Goal: Information Seeking & Learning: Learn about a topic

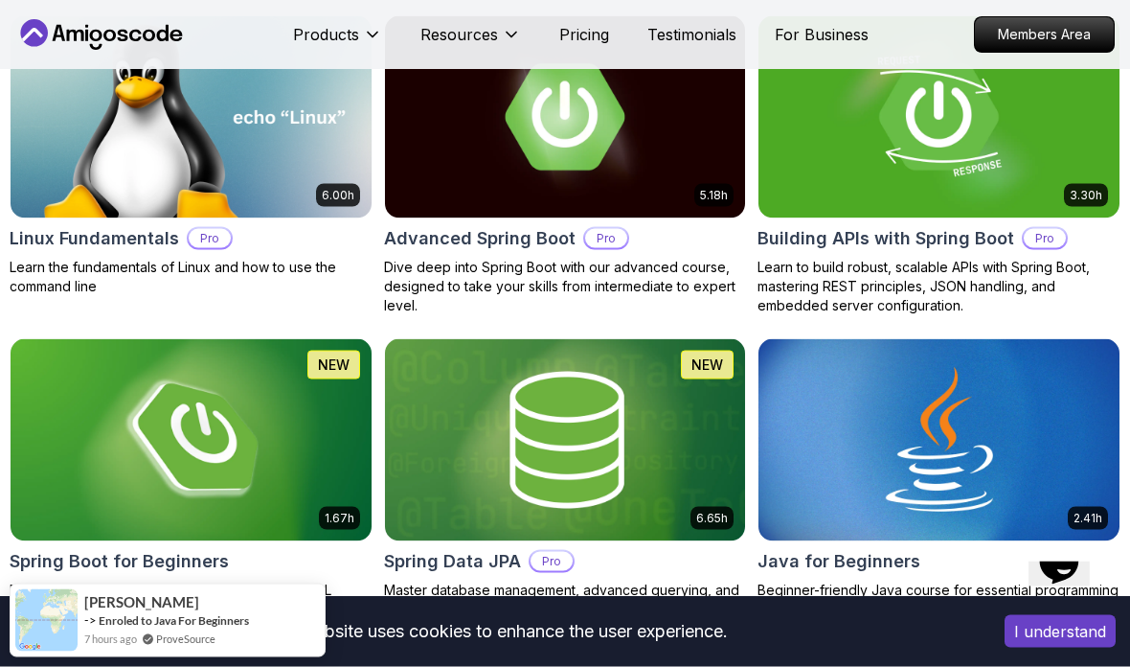
scroll to position [655, 0]
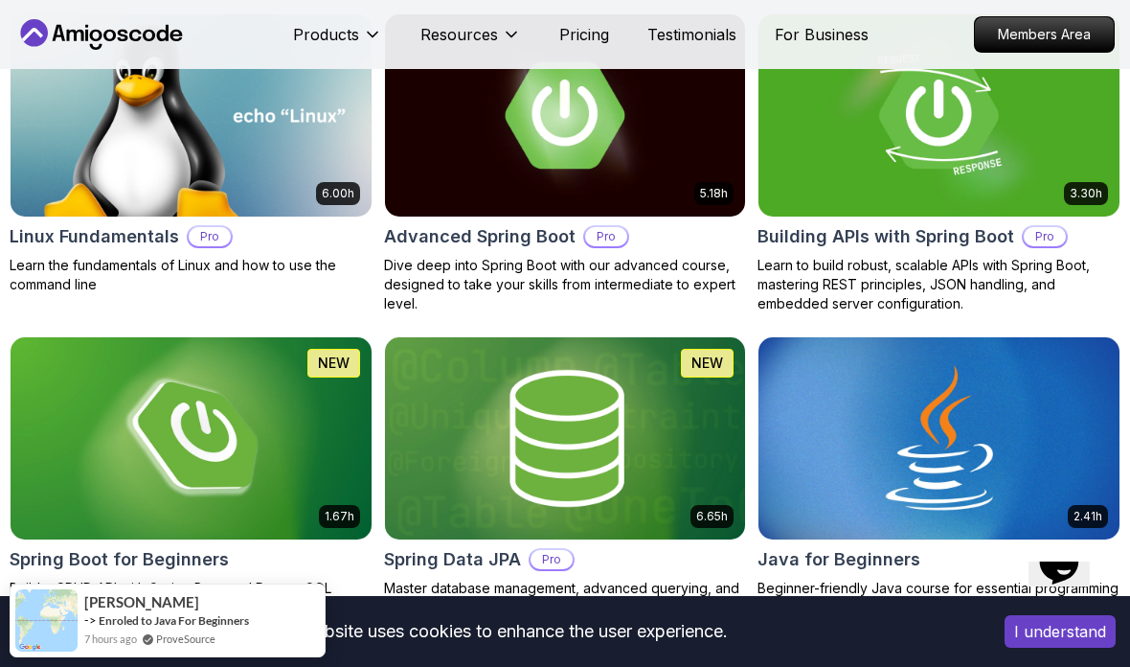
click at [259, 85] on div "Hi! How can we help? I have a question Tell me more" at bounding box center [610, 297] width 969 height 472
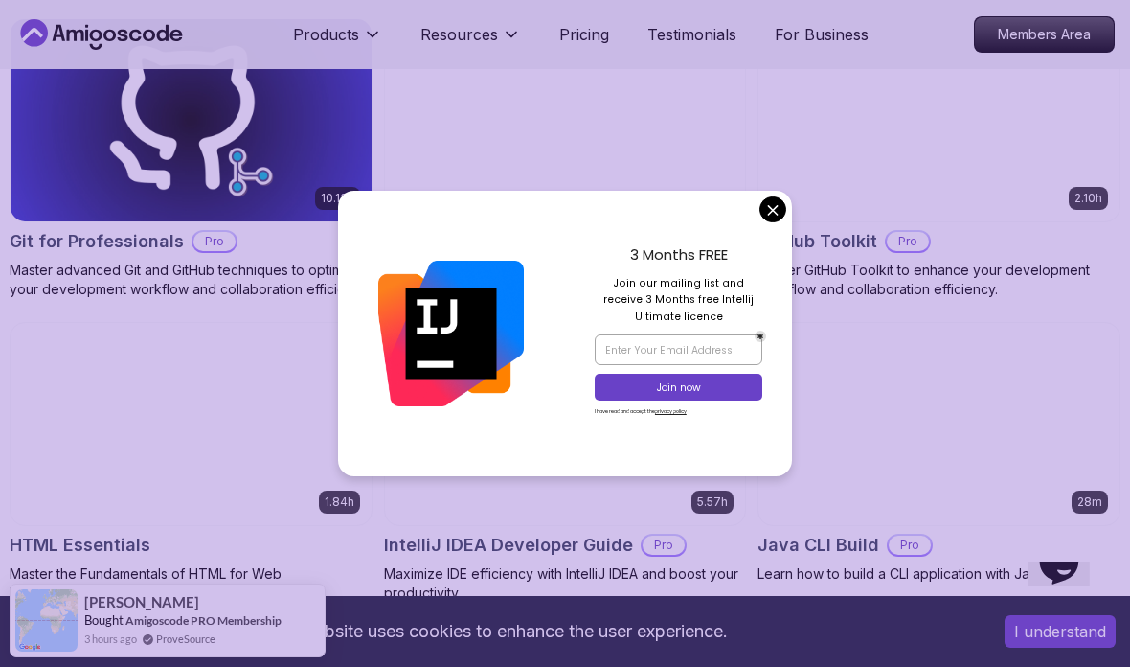
scroll to position [2260, 0]
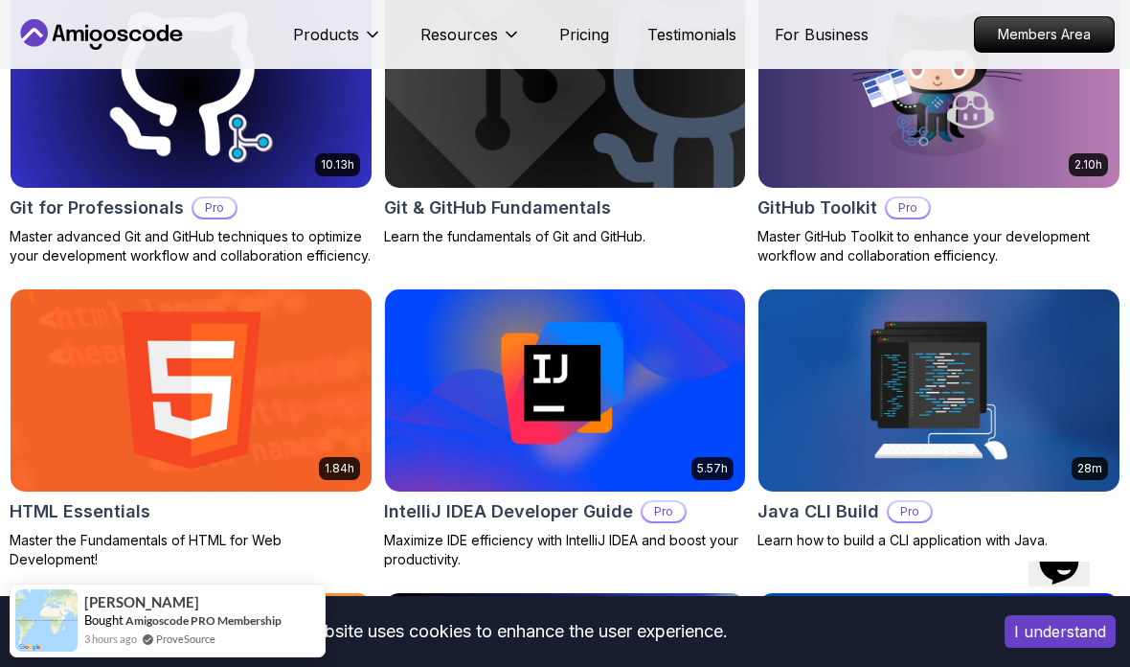
click at [774, 182] on div "Hi! How can we help? I have a question Tell me more" at bounding box center [313, 94] width 983 height 175
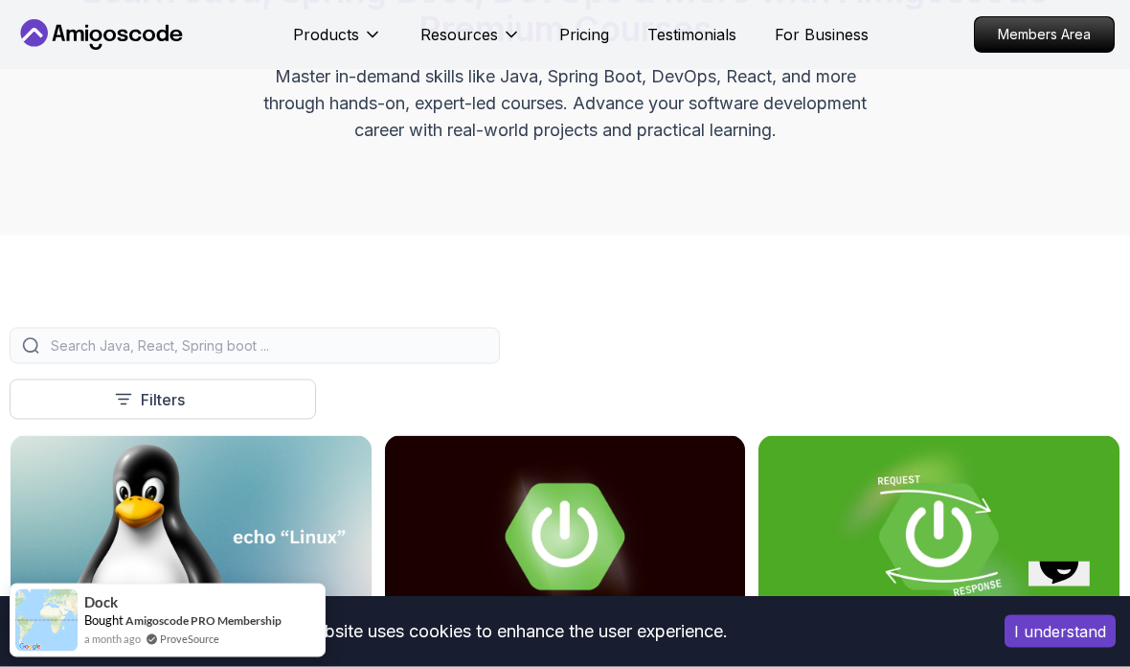
scroll to position [235, 0]
click at [153, 631] on img at bounding box center [191, 536] width 361 height 202
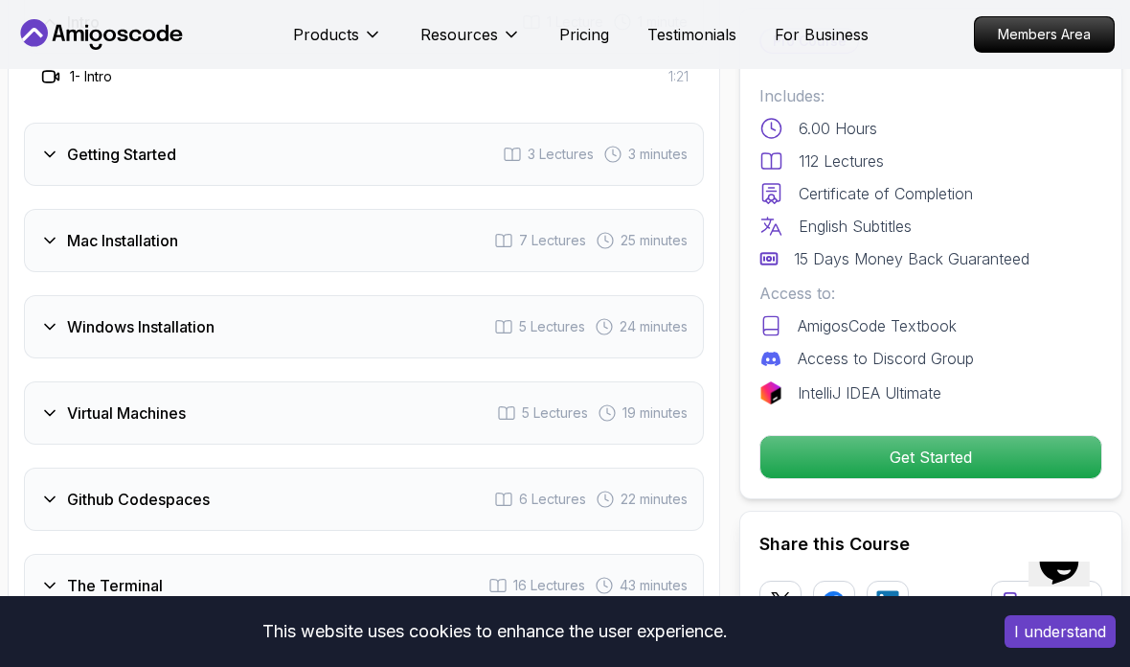
scroll to position [2913, 0]
click at [46, 314] on div "Windows Installation" at bounding box center [127, 325] width 174 height 23
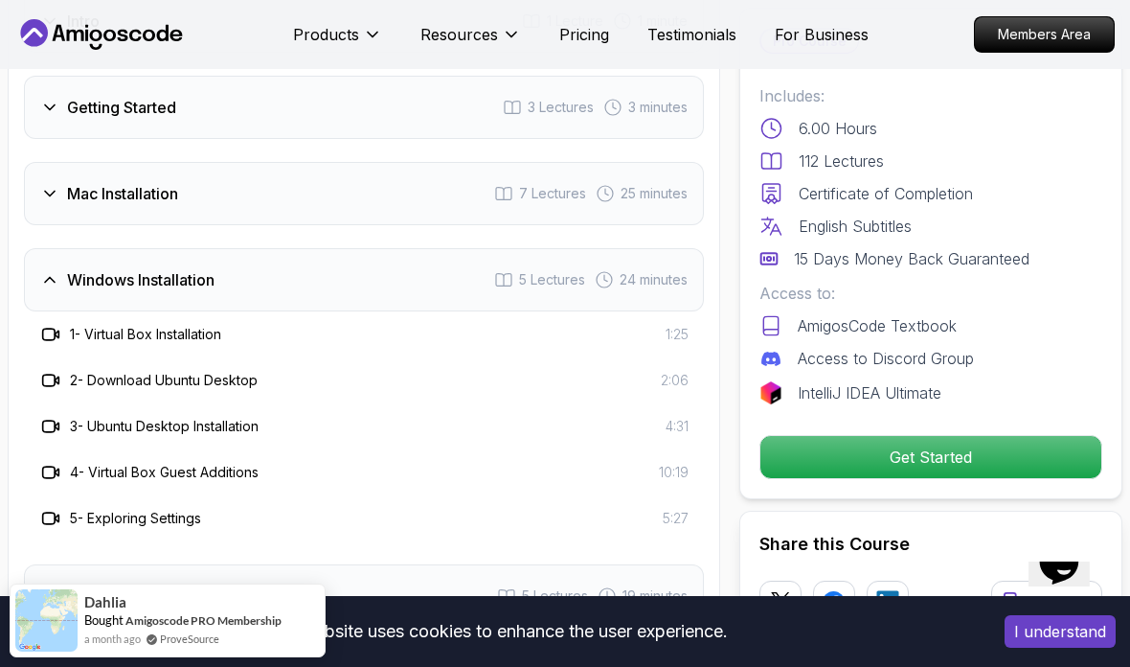
click at [27, 248] on div "Windows Installation 5 Lectures 24 minutes" at bounding box center [364, 279] width 680 height 63
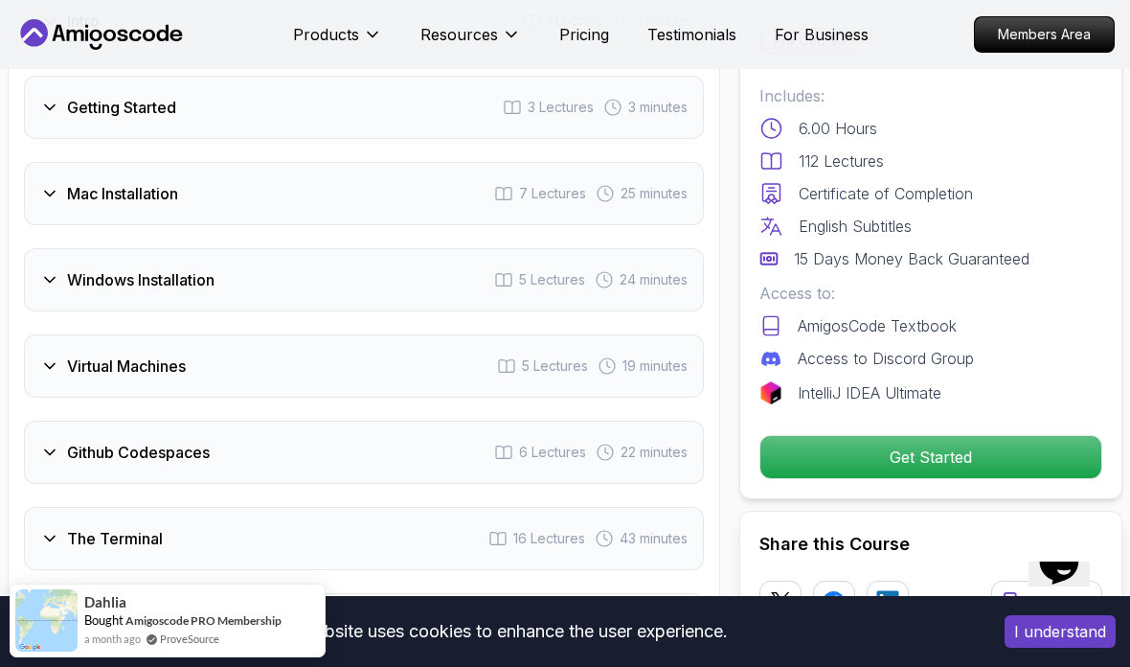
click at [64, 441] on div "Github Codespaces" at bounding box center [125, 452] width 170 height 23
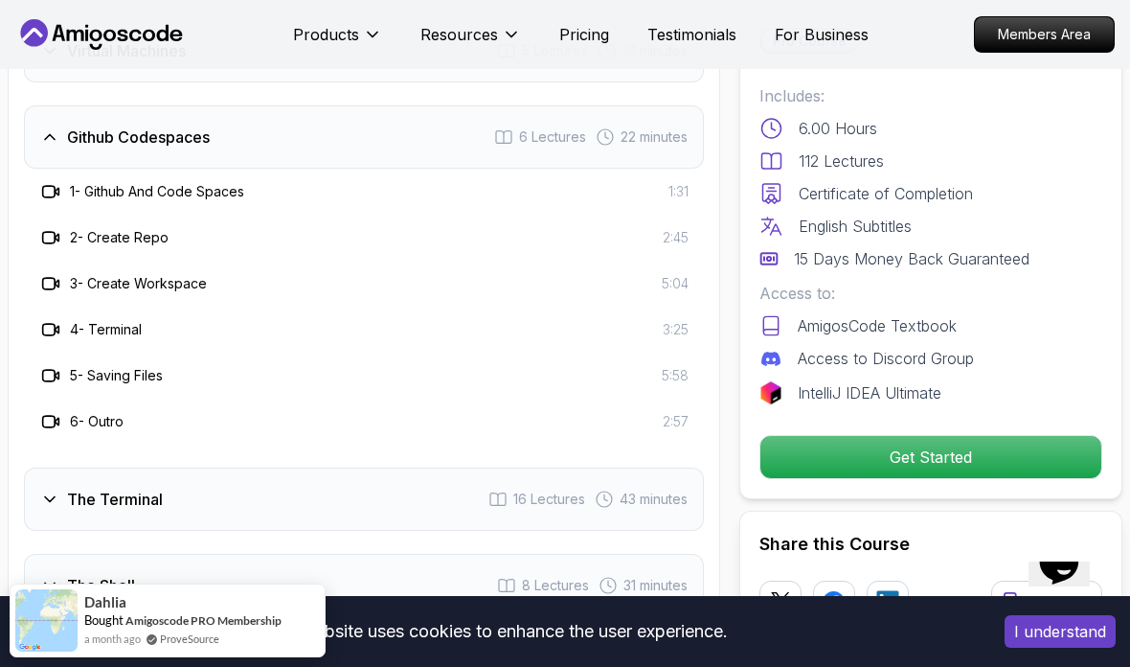
scroll to position [3233, 0]
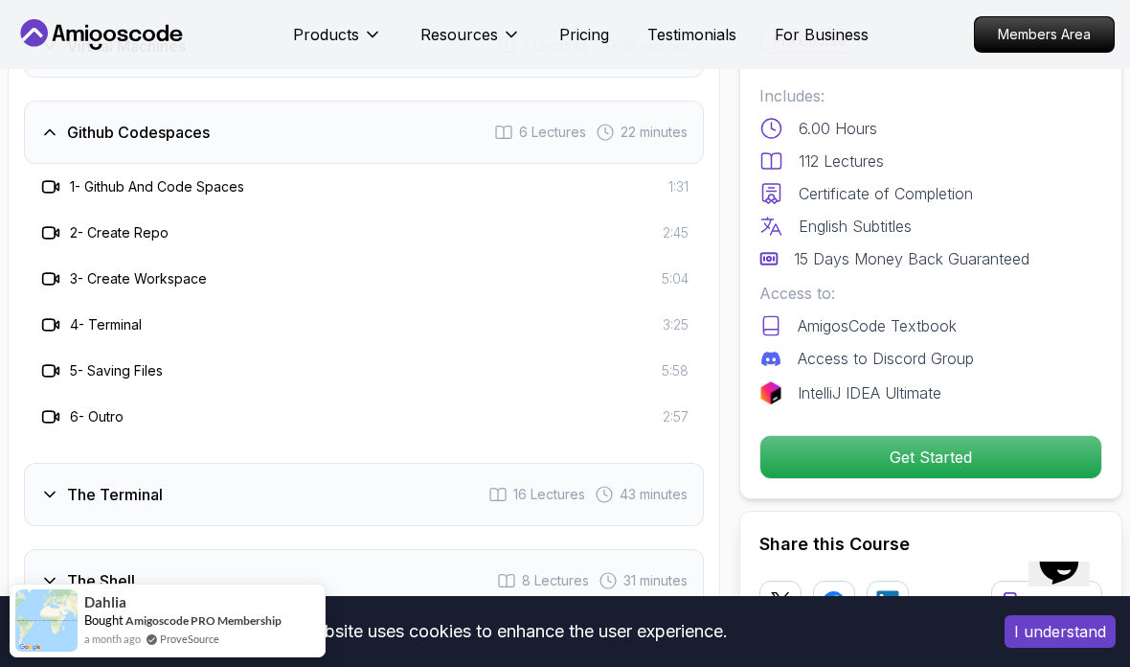
click at [150, 102] on div "Hi! How can we help?" at bounding box center [313, 54] width 984 height 95
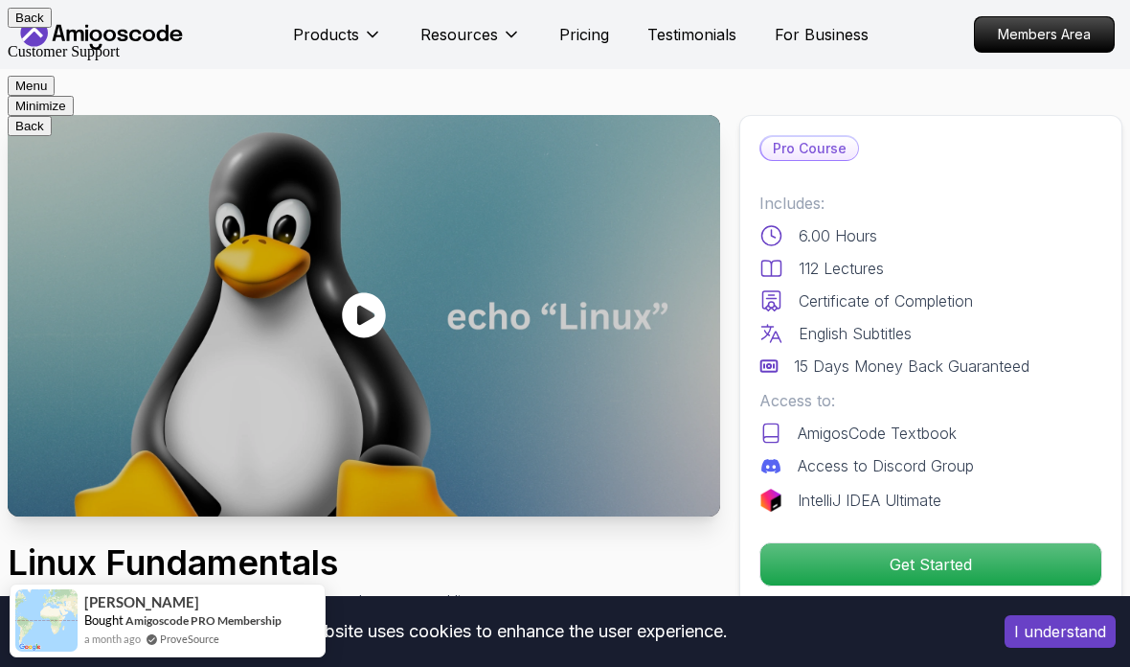
click at [32, 14] on button "Back" at bounding box center [30, 18] width 44 height 20
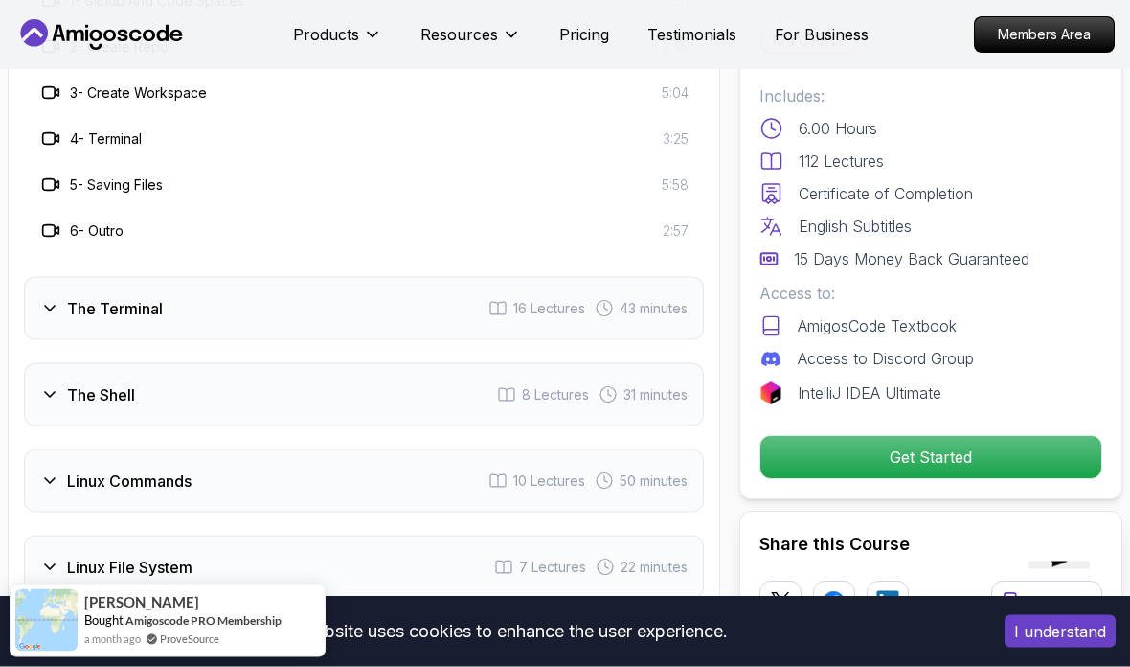
scroll to position [3420, 0]
click at [45, 298] on icon at bounding box center [49, 307] width 19 height 19
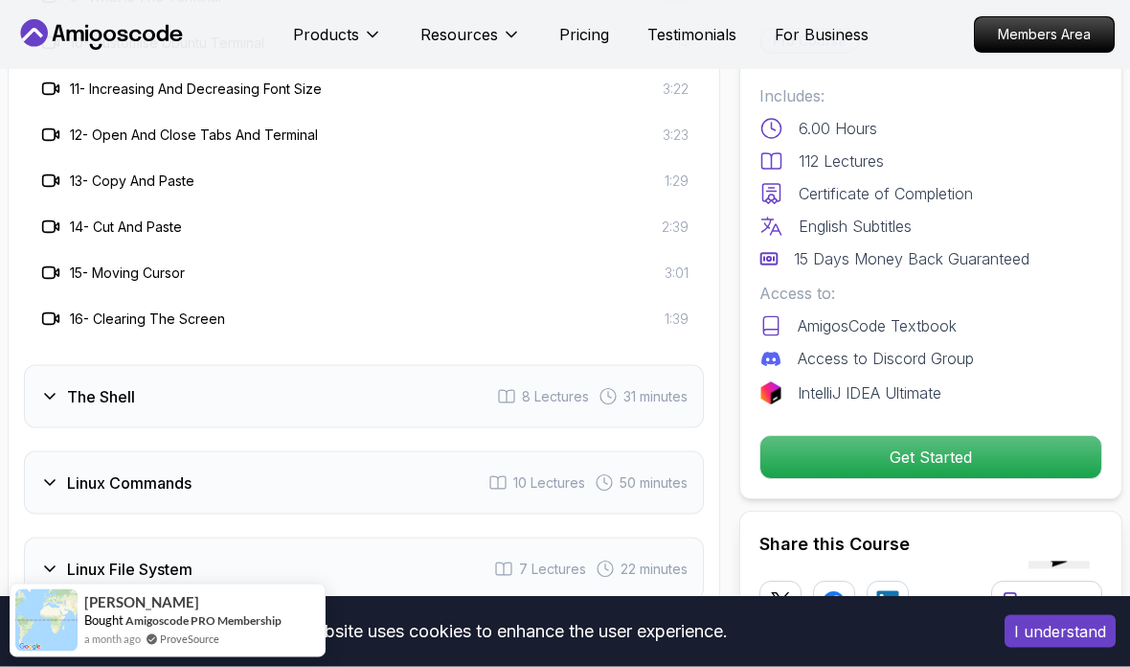
scroll to position [3878, 0]
click at [36, 536] on div "Linux File System 7 Lectures 22 minutes" at bounding box center [364, 567] width 680 height 63
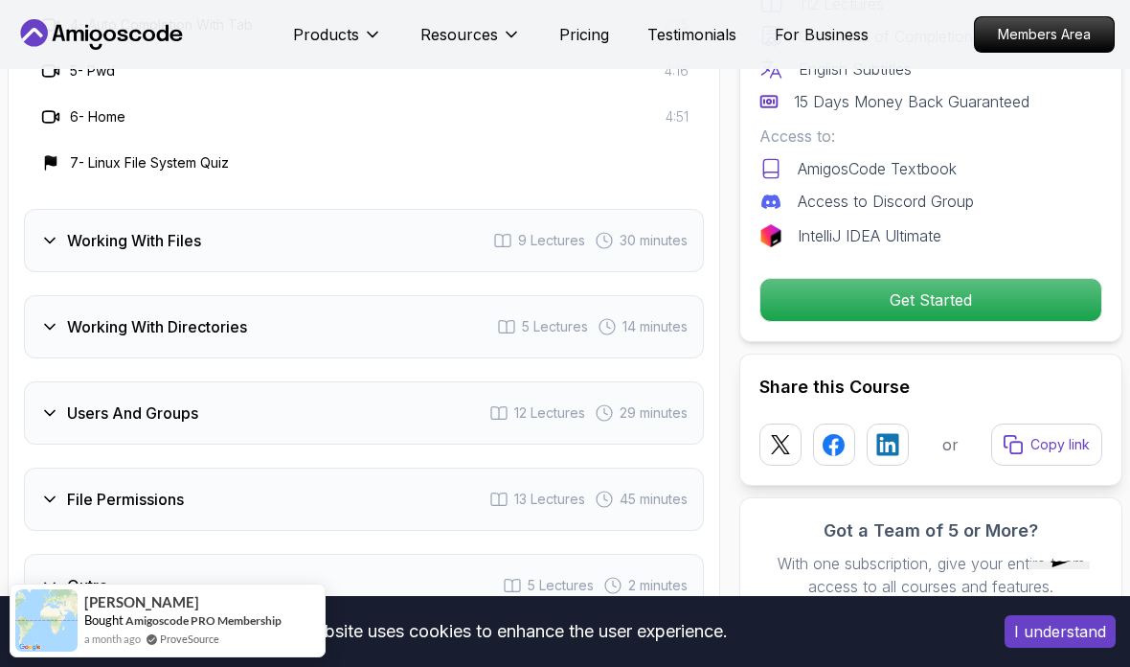
click at [47, 403] on icon at bounding box center [49, 412] width 19 height 19
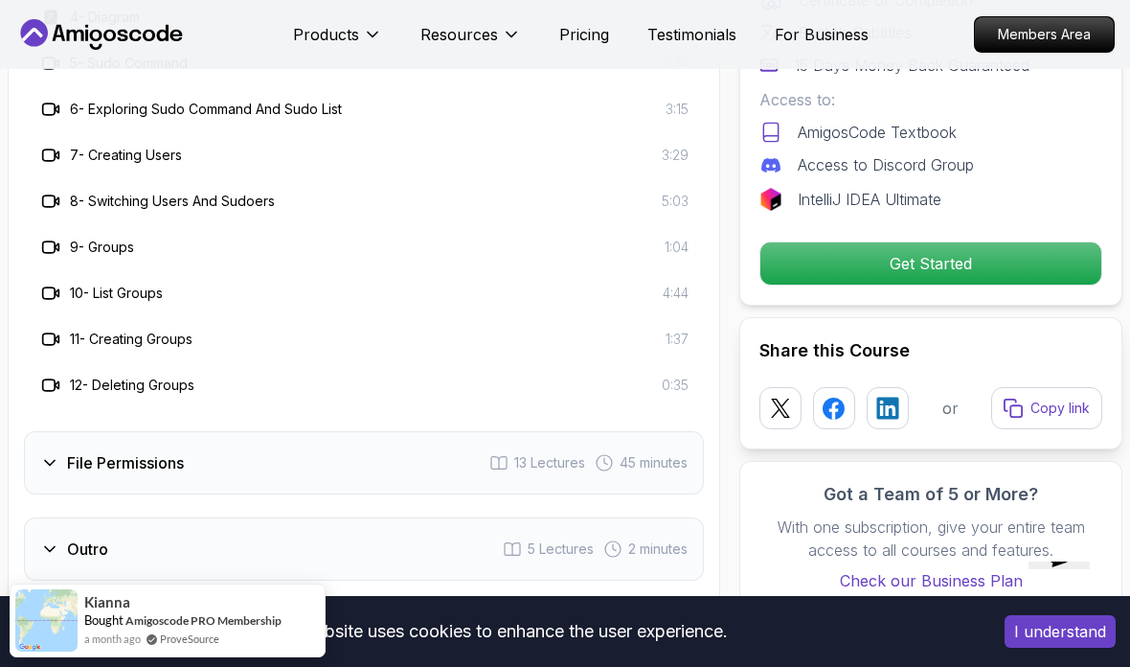
scroll to position [4139, 0]
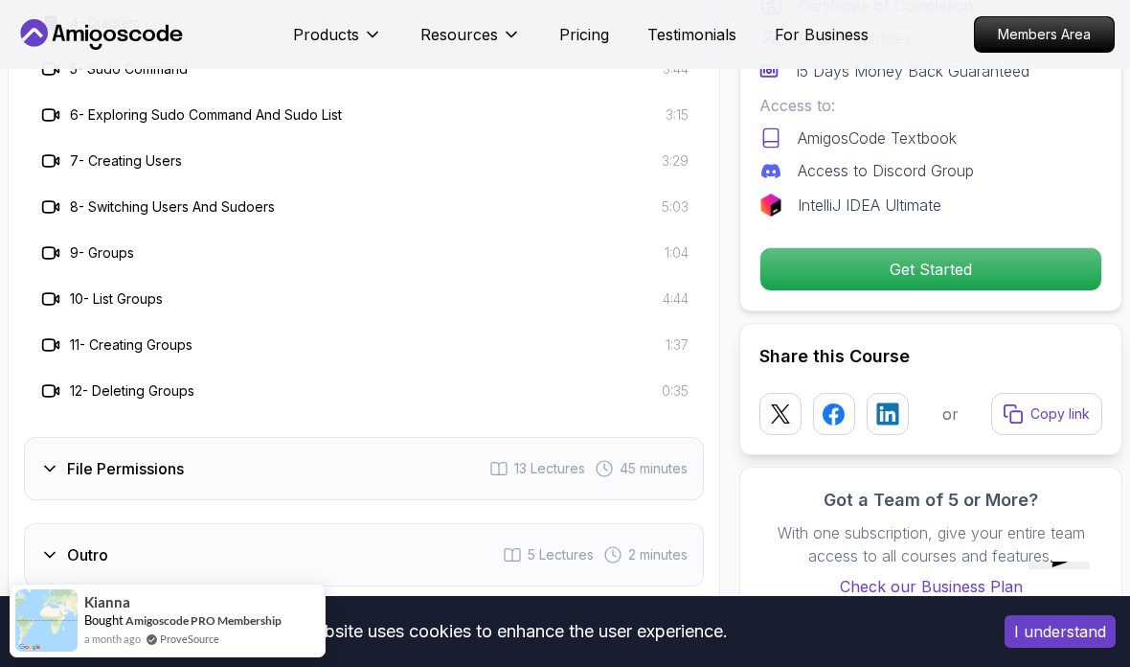
click at [43, 459] on icon at bounding box center [49, 468] width 19 height 19
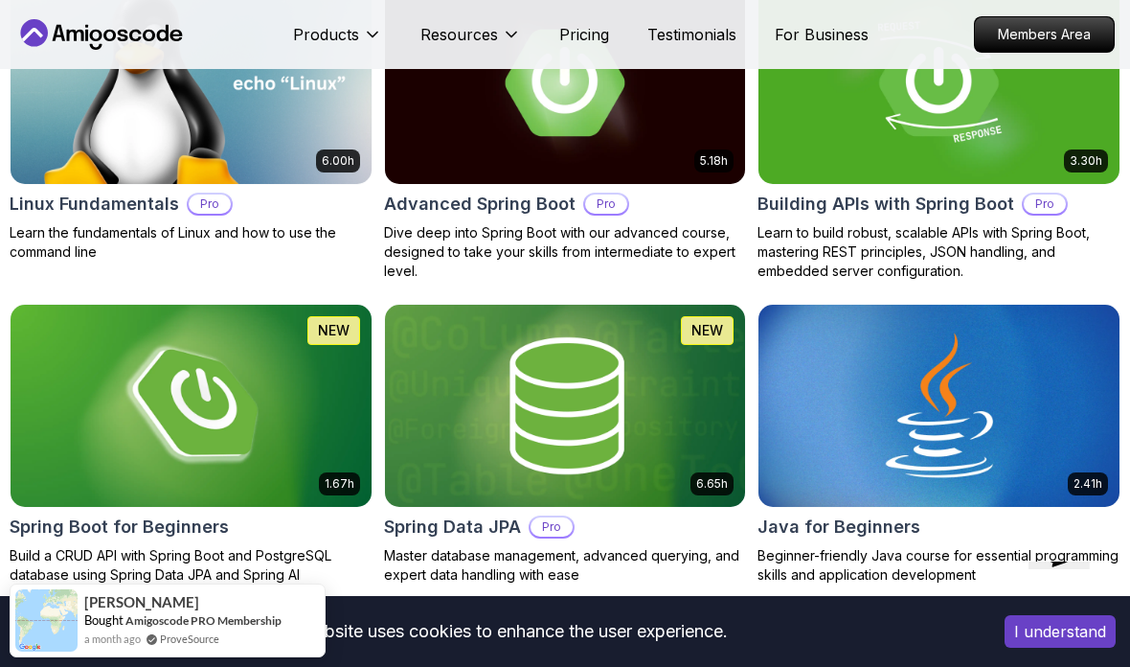
scroll to position [687, 0]
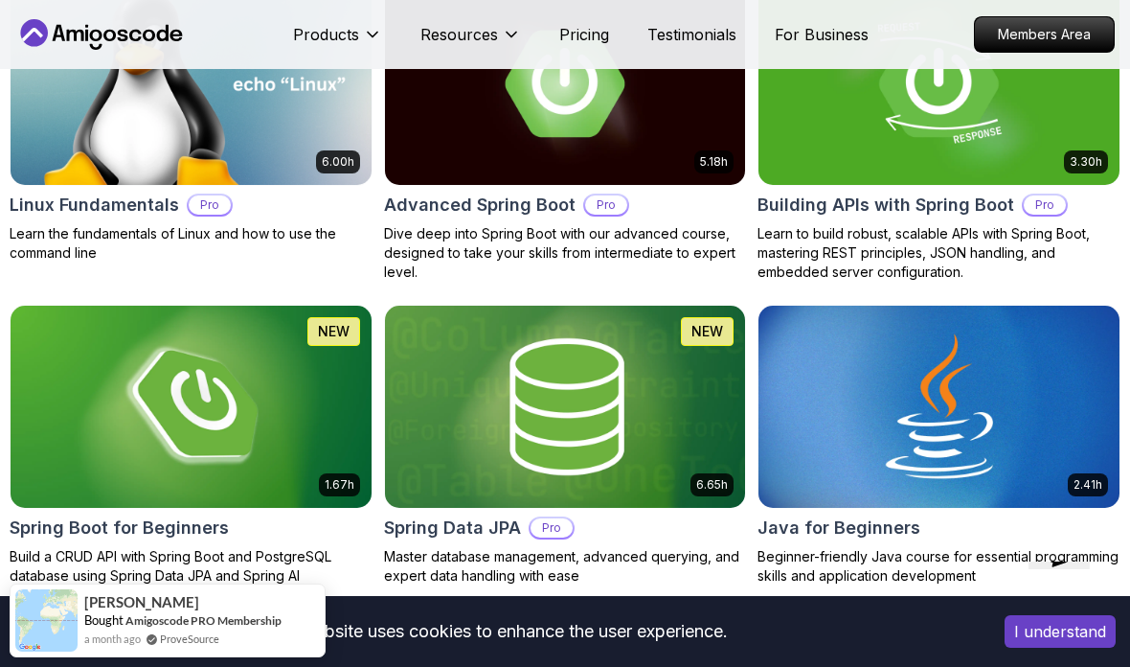
click at [536, 149] on img at bounding box center [565, 84] width 361 height 202
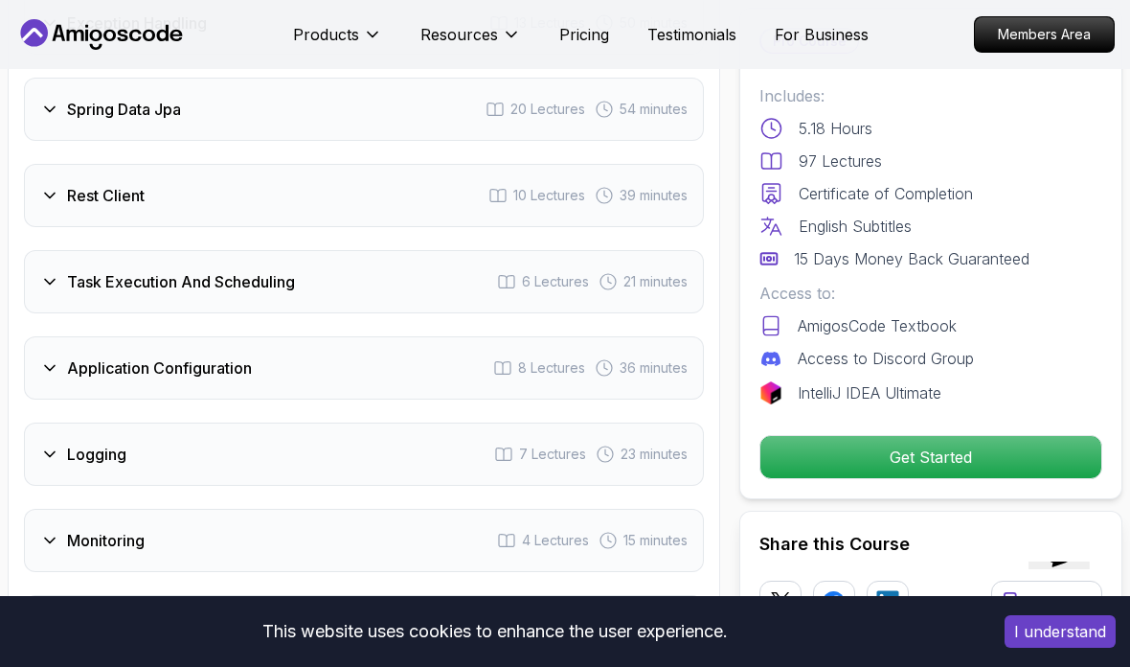
scroll to position [3249, 0]
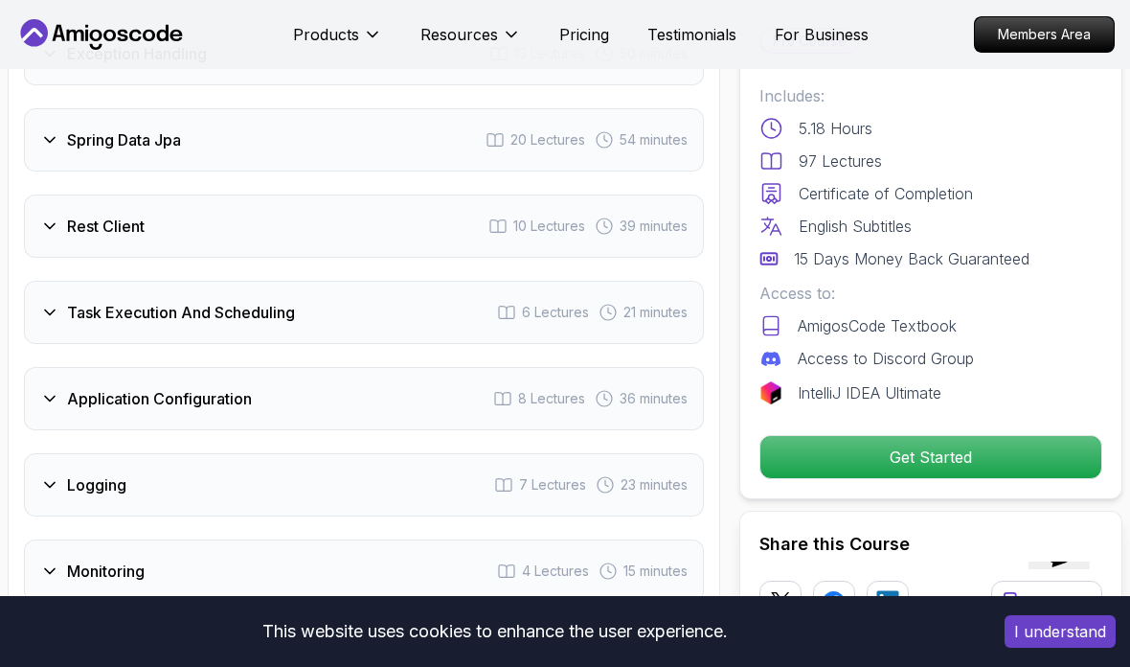
click at [66, 141] on div "Spring Data Jpa" at bounding box center [110, 139] width 141 height 23
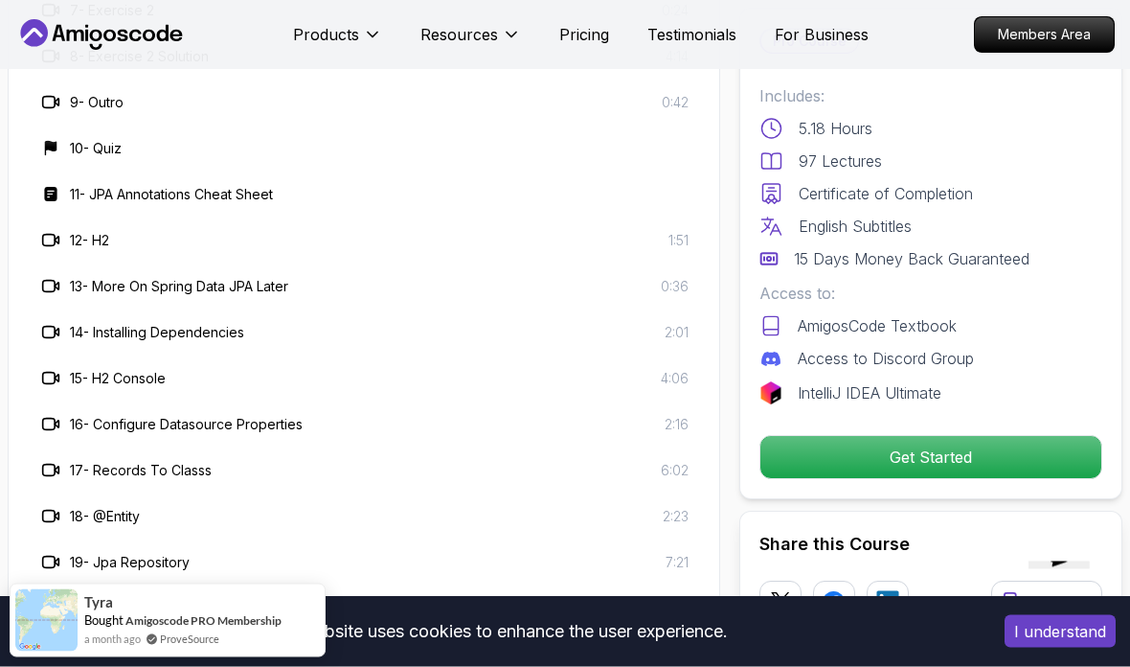
scroll to position [3572, 0]
click at [48, 576] on div "19 - Jpa Repository 7:21" at bounding box center [364, 560] width 680 height 46
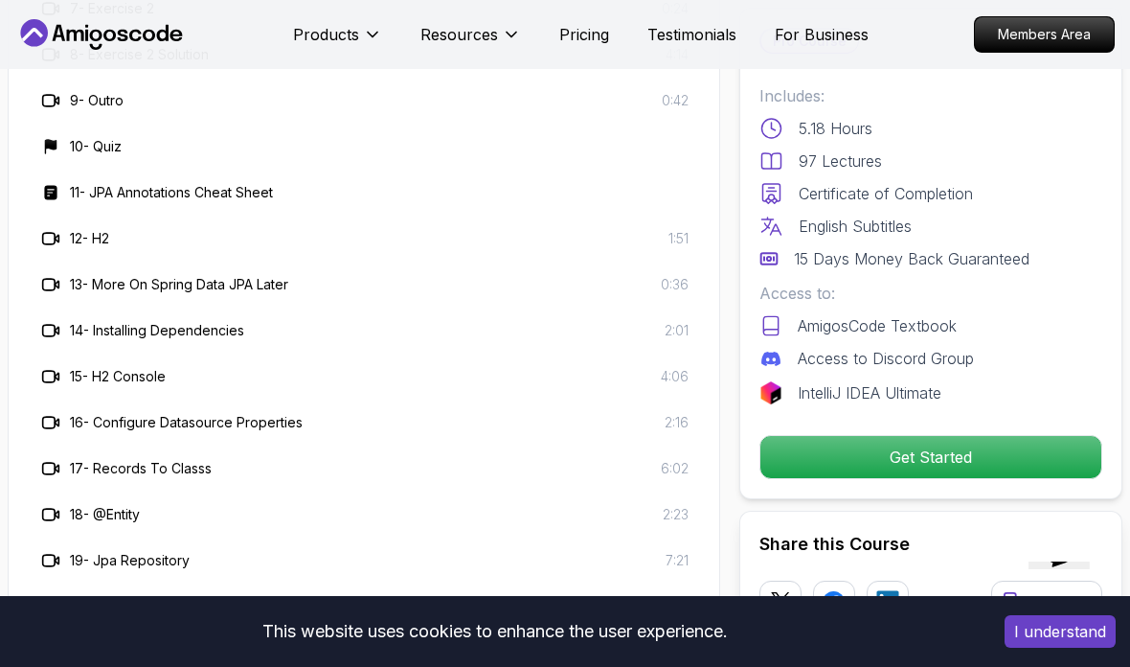
click at [50, 197] on rect at bounding box center [50, 192] width 12 height 14
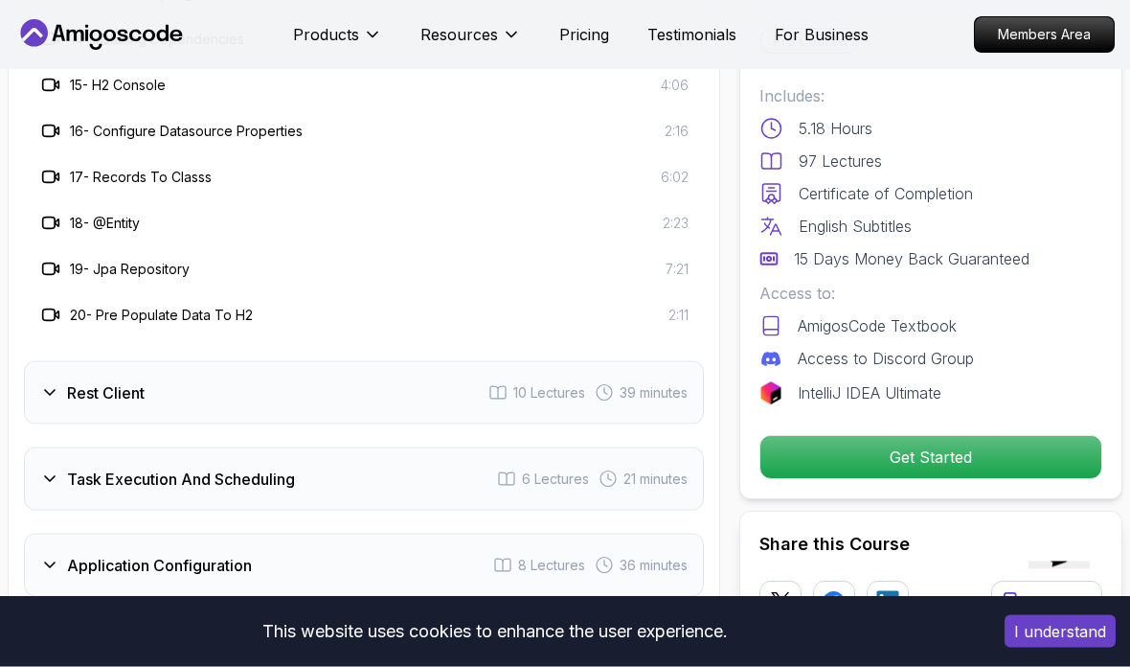
scroll to position [4006, 0]
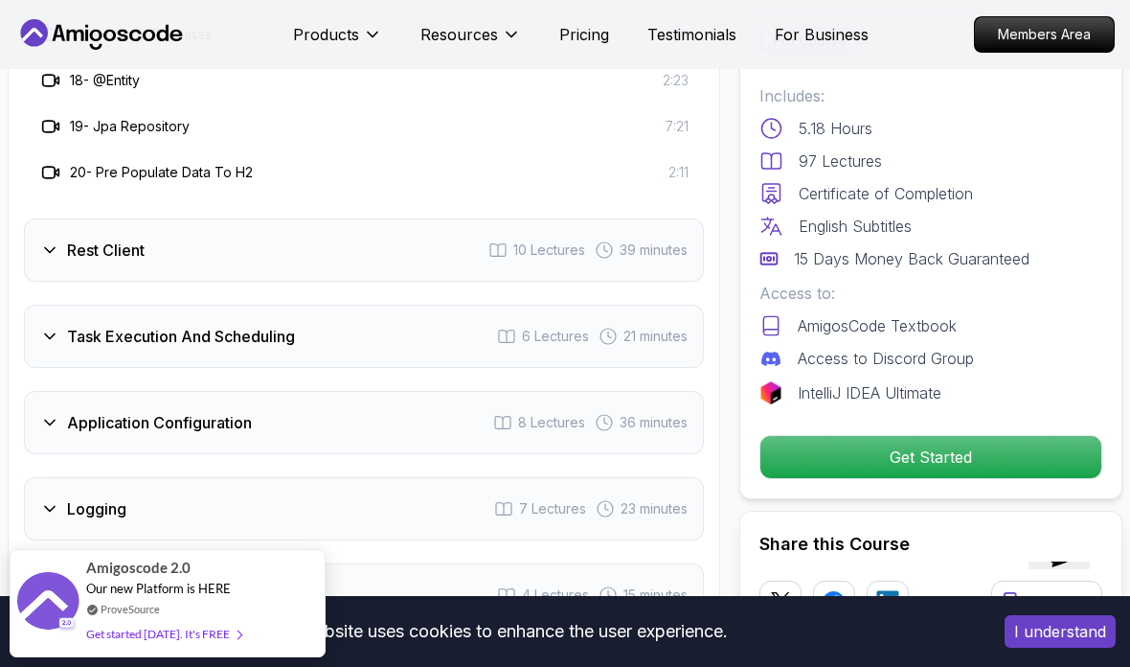
click at [51, 260] on div "Rest Client" at bounding box center [92, 250] width 104 height 23
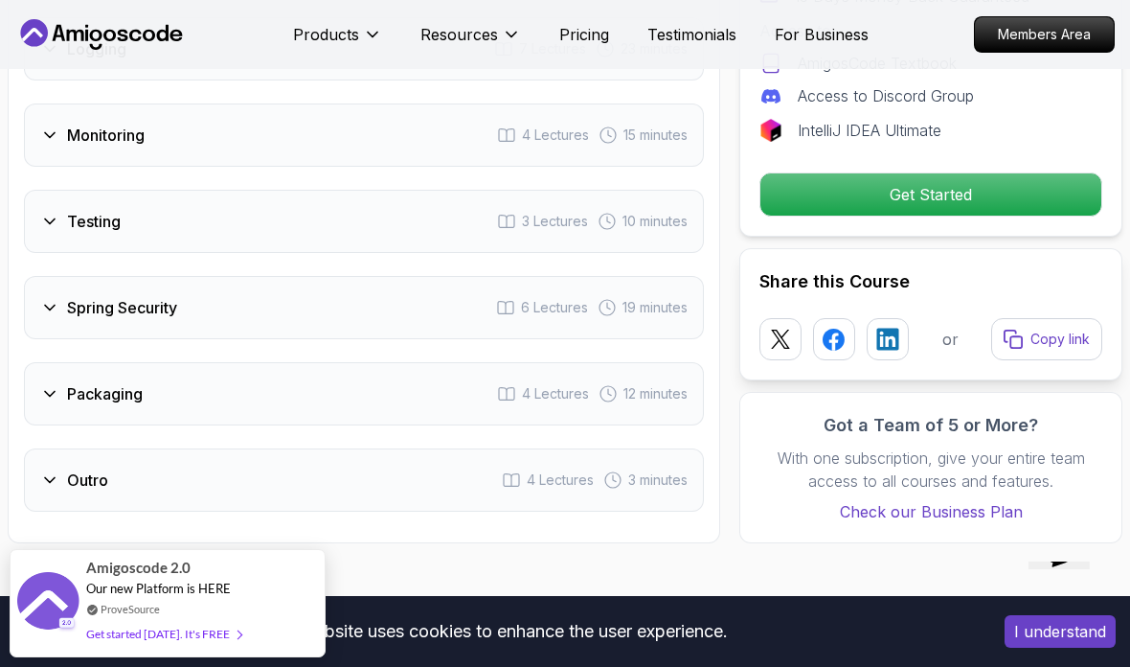
click at [43, 225] on icon at bounding box center [49, 221] width 19 height 19
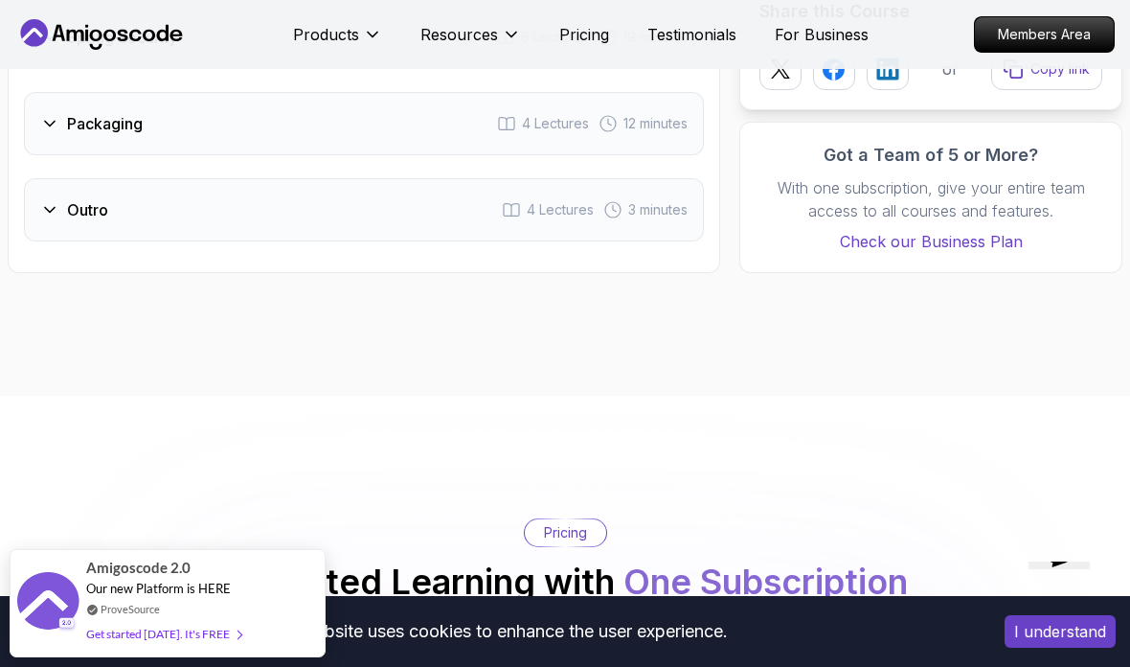
scroll to position [3958, 0]
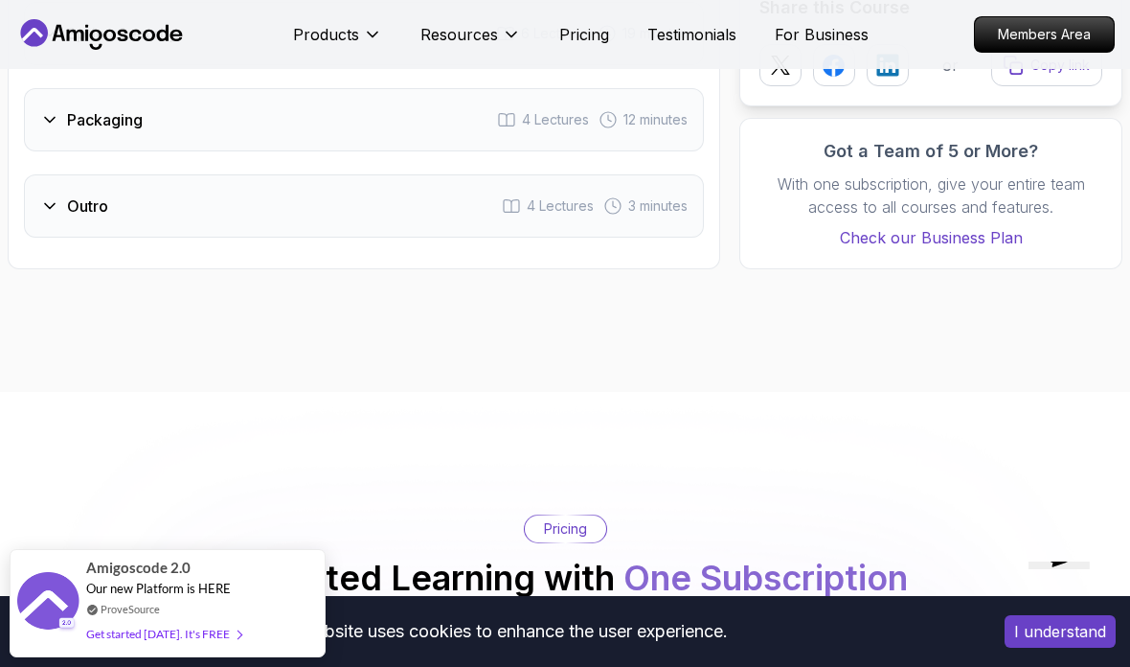
click at [43, 135] on div "Packaging 4 Lectures 12 minutes" at bounding box center [364, 119] width 680 height 63
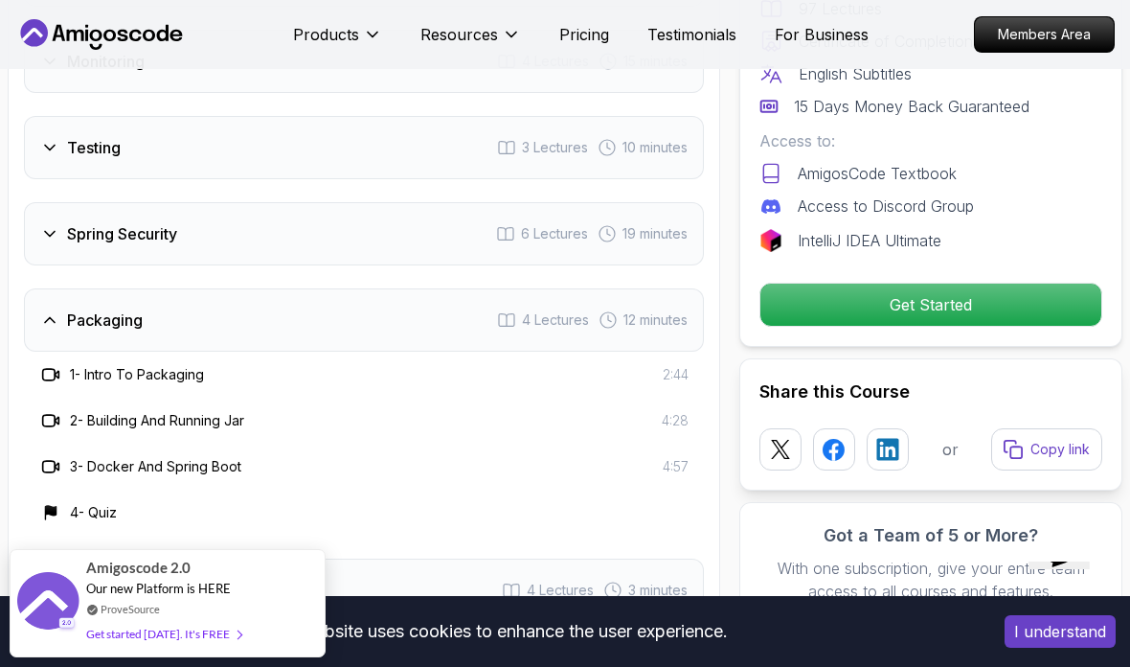
scroll to position [3611, 0]
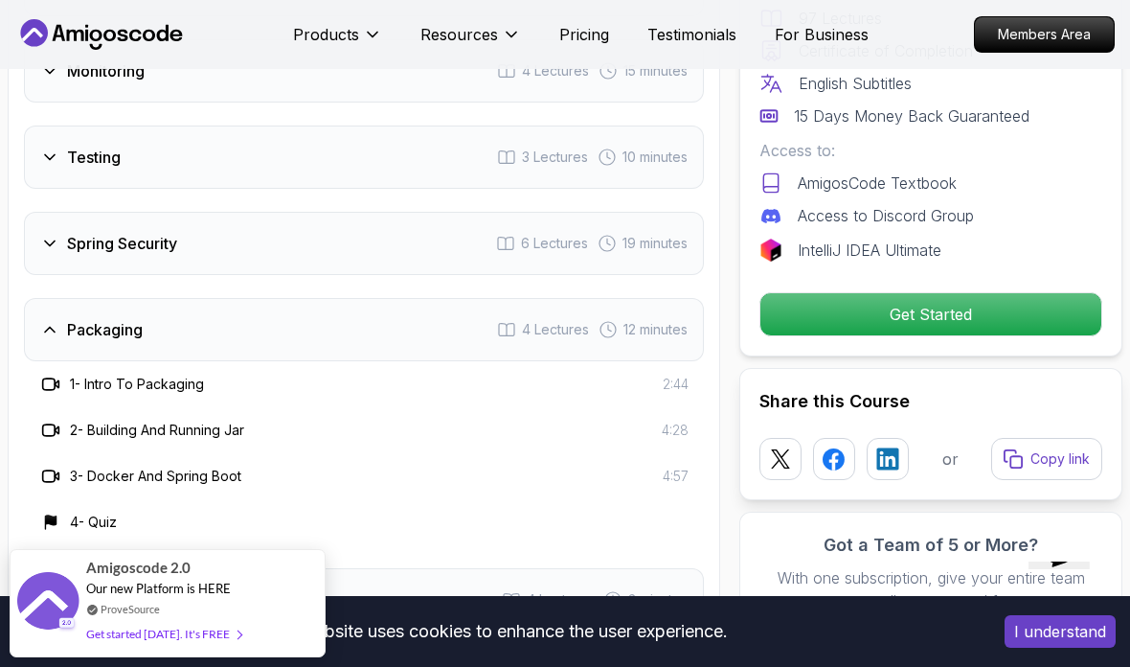
click at [56, 241] on icon at bounding box center [49, 243] width 19 height 19
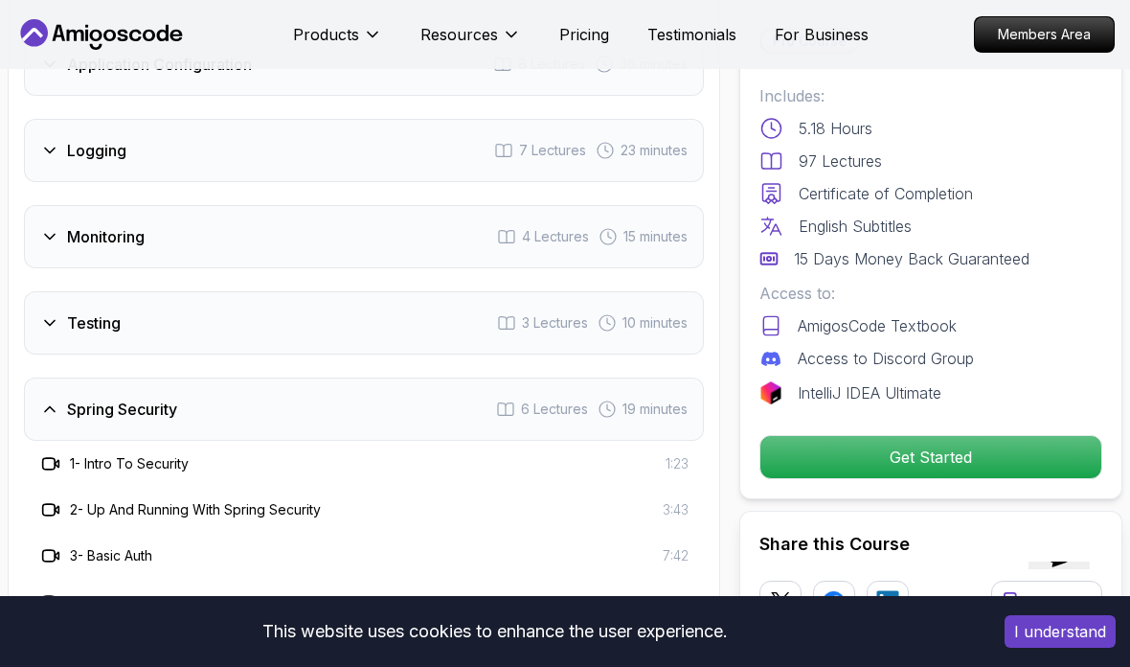
scroll to position [3412, 0]
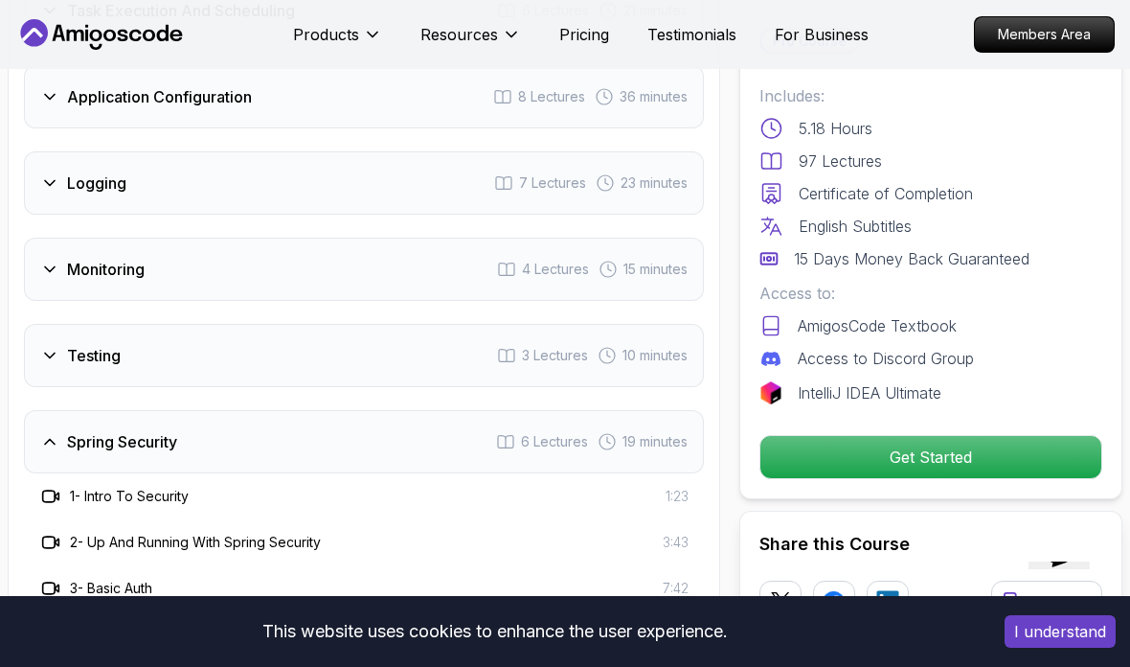
click at [69, 341] on div "Testing 3 Lectures 10 minutes" at bounding box center [364, 355] width 680 height 63
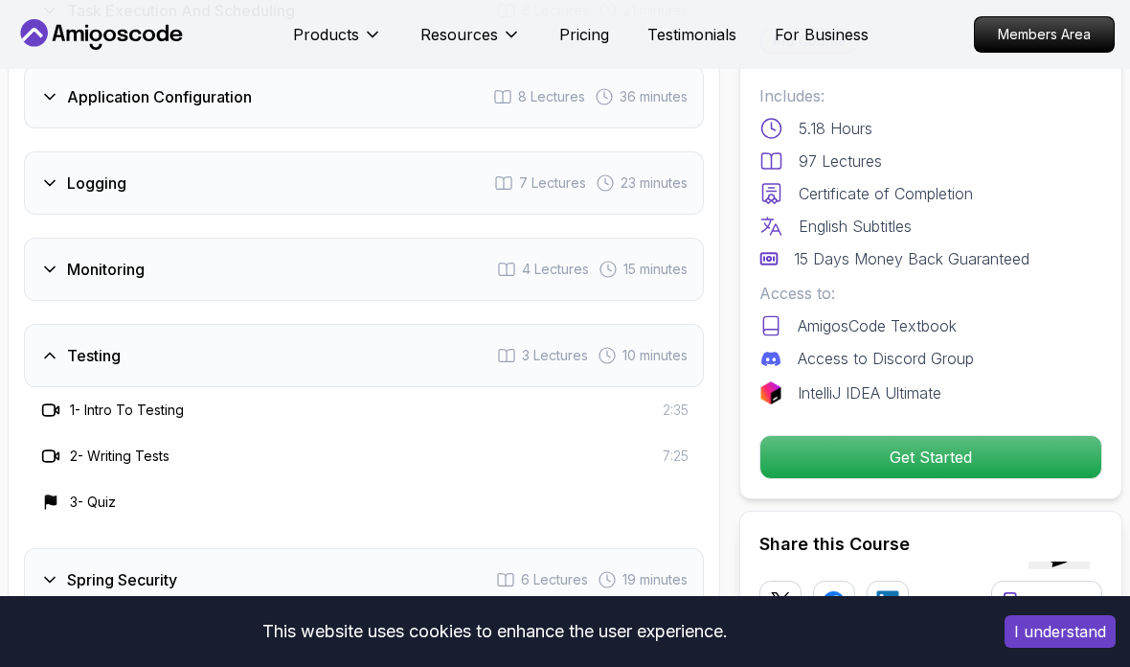
click at [61, 279] on div "Monitoring" at bounding box center [92, 269] width 104 height 23
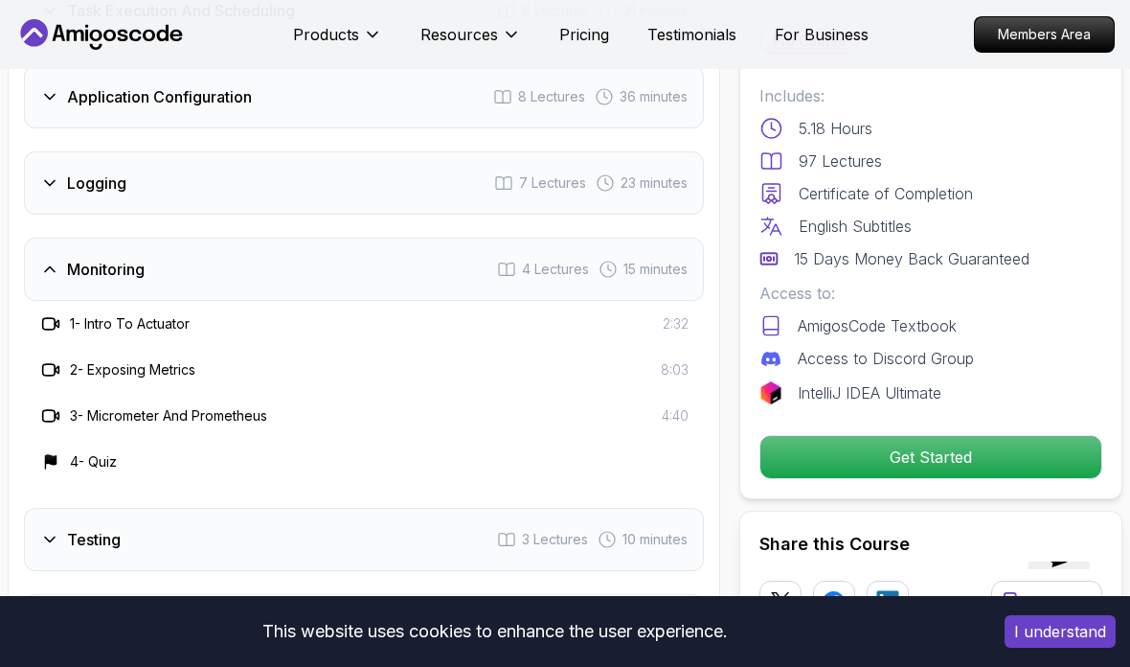
click at [55, 176] on icon at bounding box center [49, 182] width 19 height 19
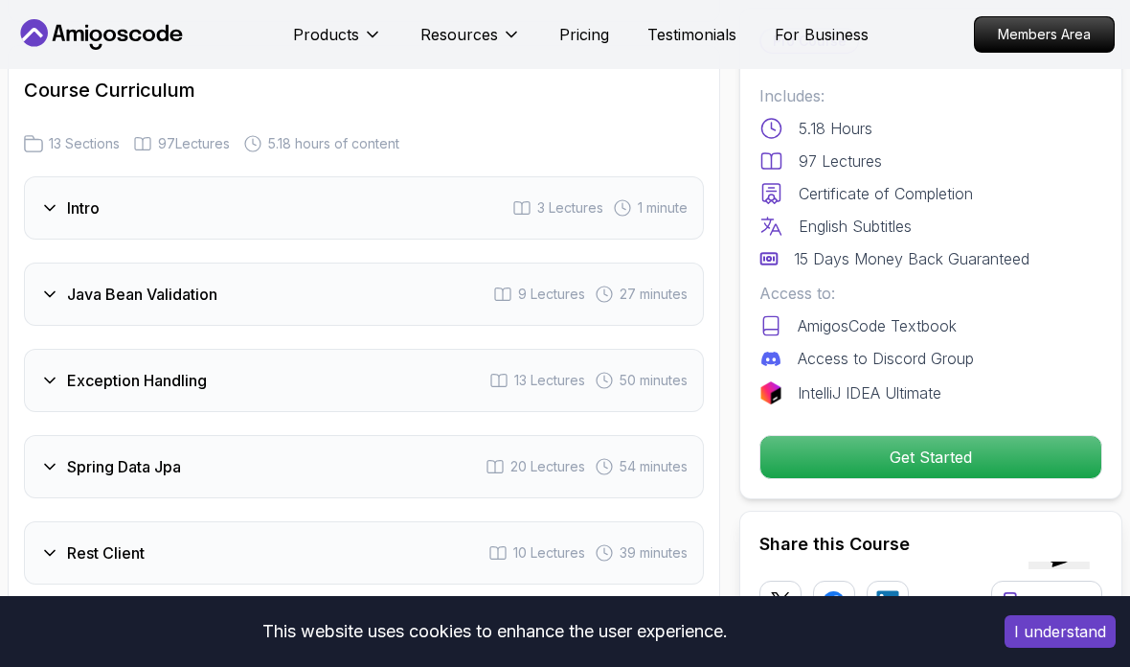
scroll to position [2779, 0]
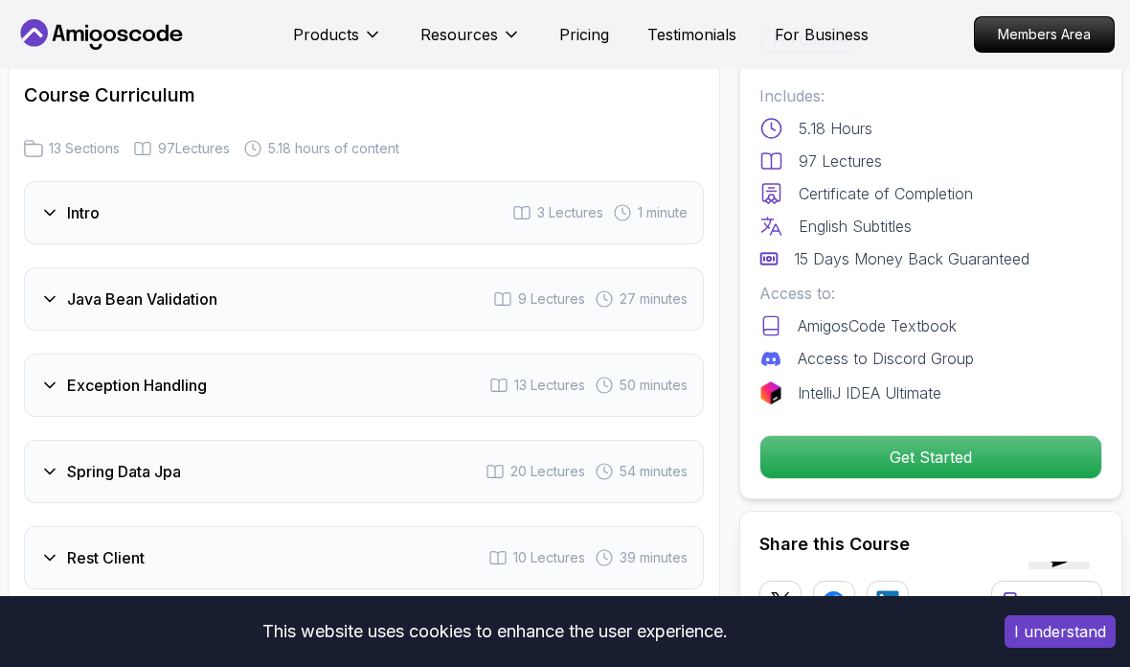
click at [82, 204] on h3 "Intro" at bounding box center [83, 212] width 33 height 23
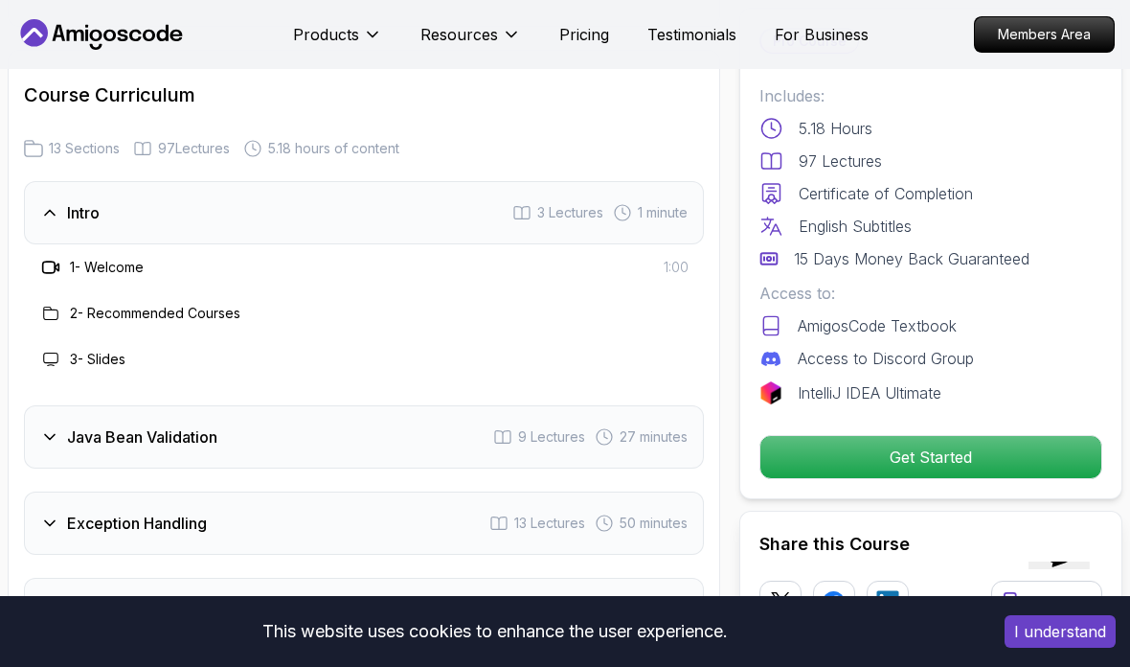
click at [62, 194] on div "Intro 3 Lectures 1 minute" at bounding box center [364, 212] width 680 height 63
